Goal: Navigation & Orientation: Find specific page/section

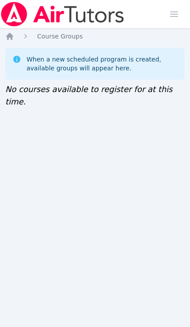
click at [13, 40] on icon "Breadcrumb" at bounding box center [9, 36] width 9 height 9
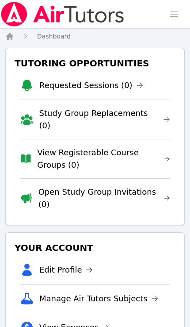
click at [50, 152] on link "View Registerable Course Groups (0)" at bounding box center [103, 158] width 133 height 25
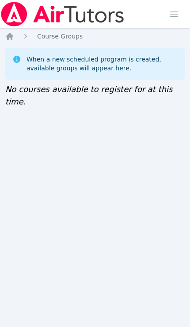
click at [13, 36] on icon "Breadcrumb" at bounding box center [9, 36] width 7 height 7
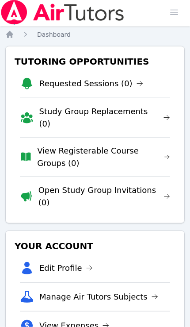
scroll to position [3, 0]
